Goal: Check status: Check status

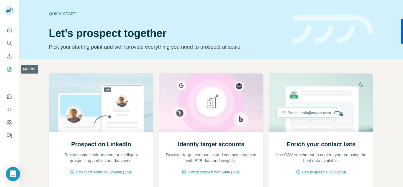
click at [7, 70] on icon "My lists" at bounding box center [9, 69] width 6 height 6
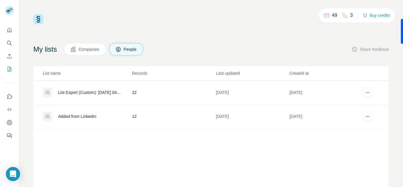
click at [99, 47] on span "Companies" at bounding box center [90, 49] width 22 height 6
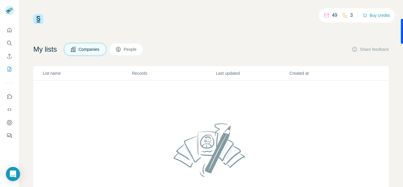
click at [121, 48] on icon at bounding box center [118, 49] width 6 height 6
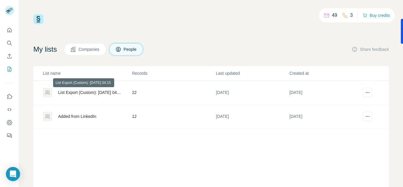
click at [112, 93] on div "List Export (Custom): [DATE] 04:15" at bounding box center [90, 92] width 64 height 6
